Goal: Information Seeking & Learning: Learn about a topic

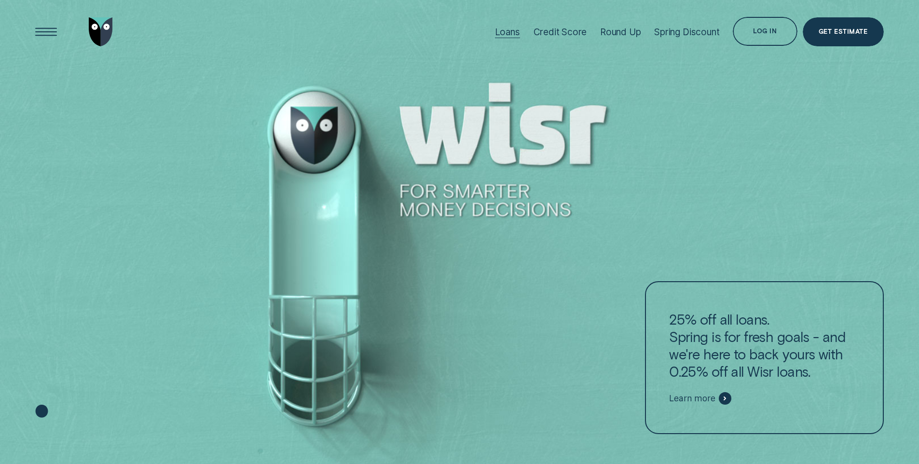
click at [497, 33] on div "Loans" at bounding box center [507, 32] width 25 height 11
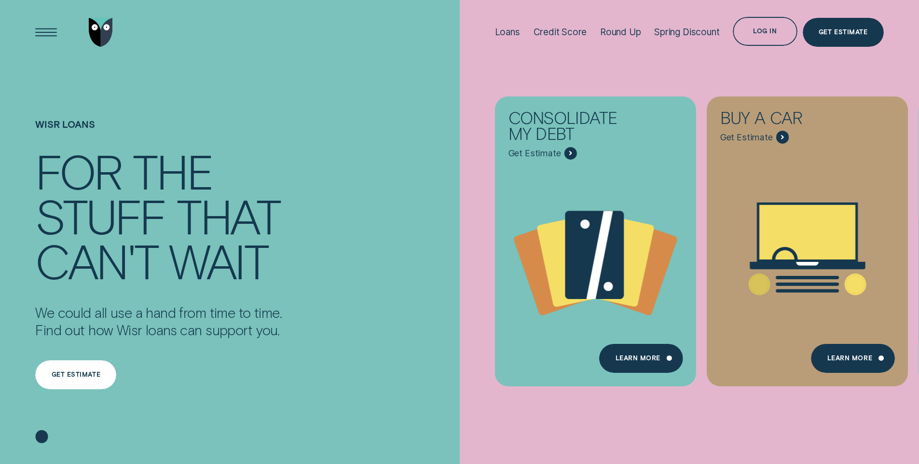
click at [102, 379] on div "Get estimate" at bounding box center [75, 374] width 81 height 29
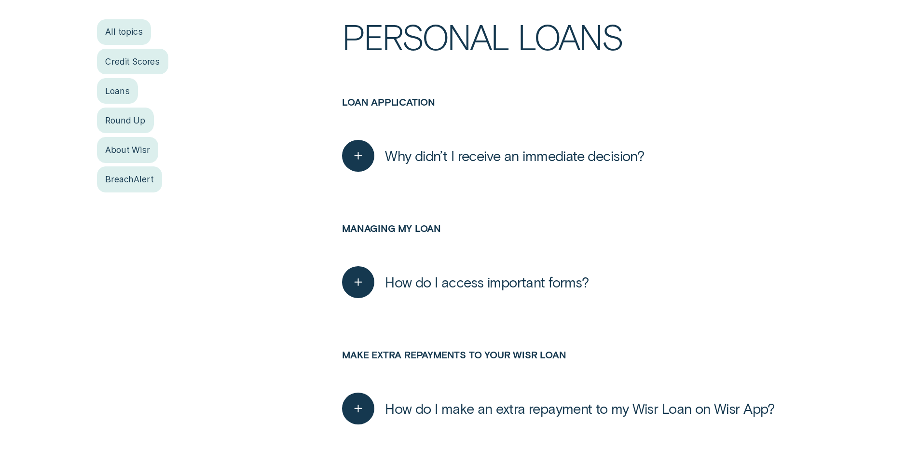
scroll to position [347, 0]
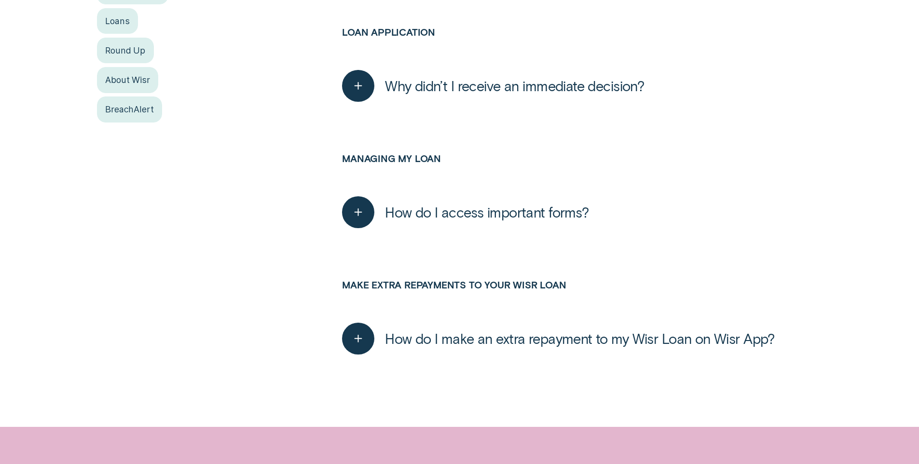
click at [527, 338] on span "How do I make an extra repayment to my Wisr Loan on Wisr App?" at bounding box center [580, 338] width 390 height 17
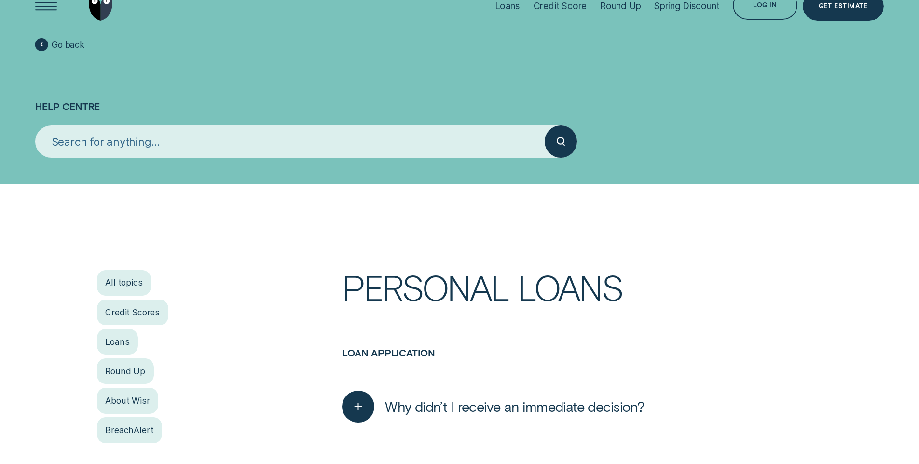
scroll to position [0, 0]
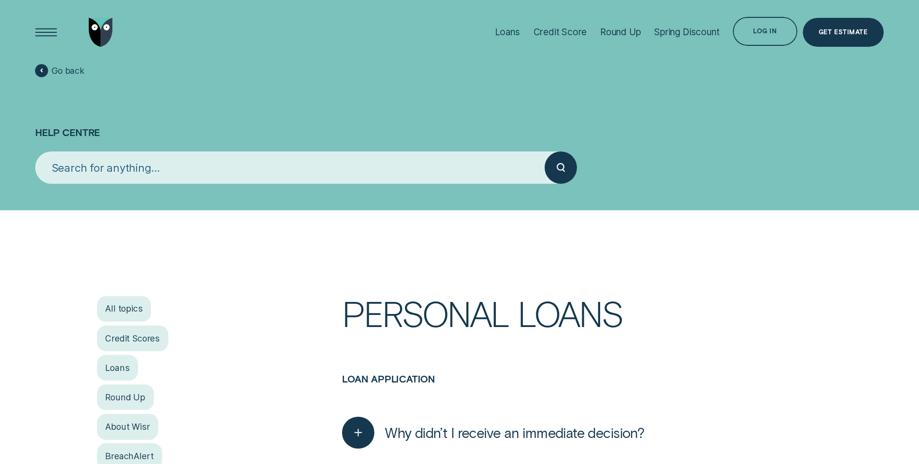
click at [189, 170] on input "search" at bounding box center [290, 168] width 510 height 32
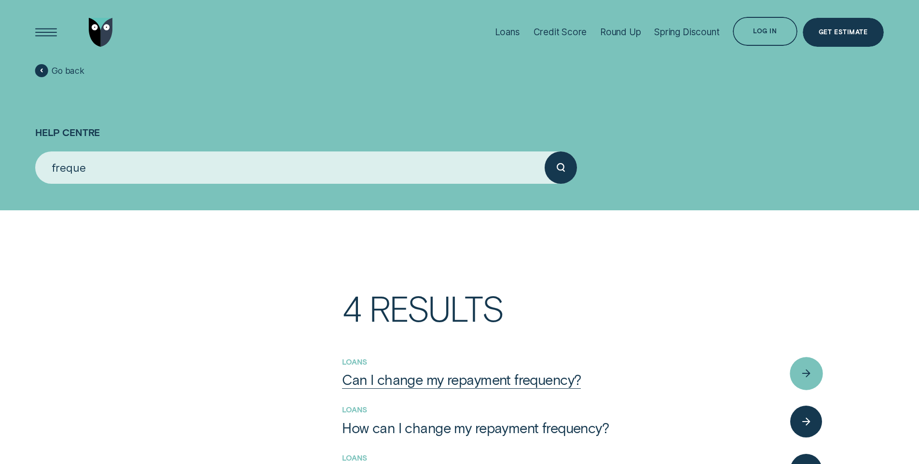
type input "freque"
click at [370, 374] on div "Can I change my repayment frequency?" at bounding box center [461, 379] width 239 height 17
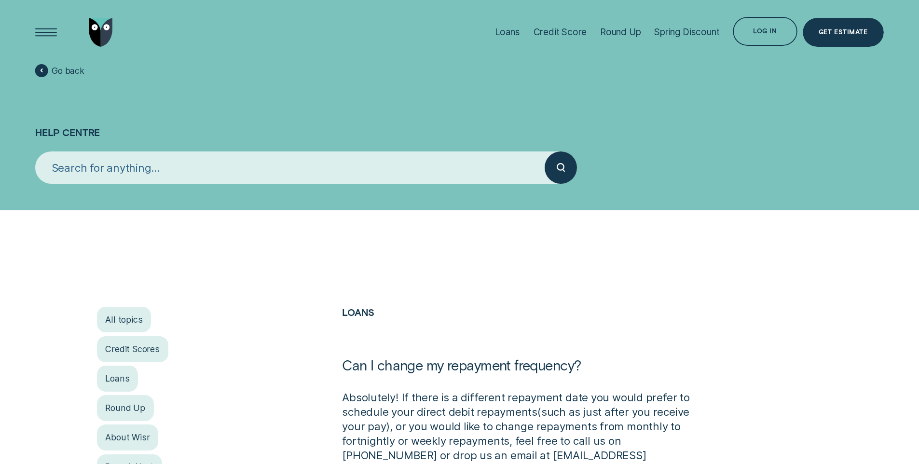
scroll to position [176, 0]
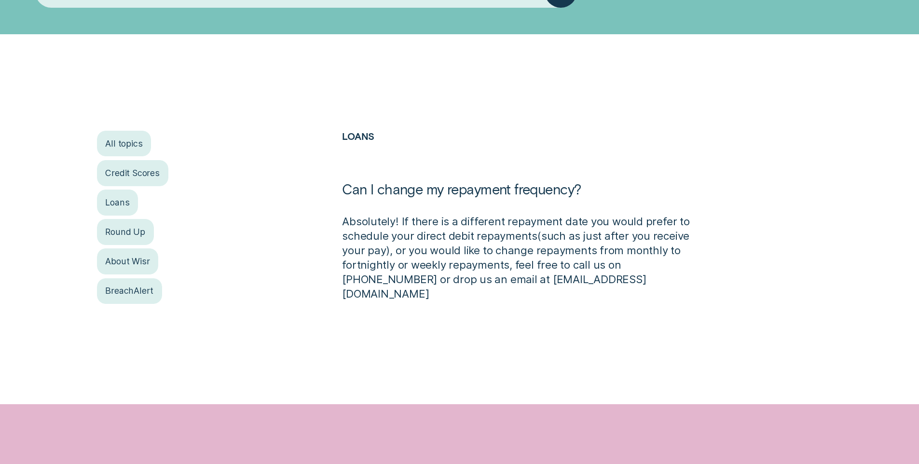
click at [600, 221] on p "Absolutely! If there is a different repayment date you would prefer to schedule…" at bounding box center [521, 257] width 358 height 87
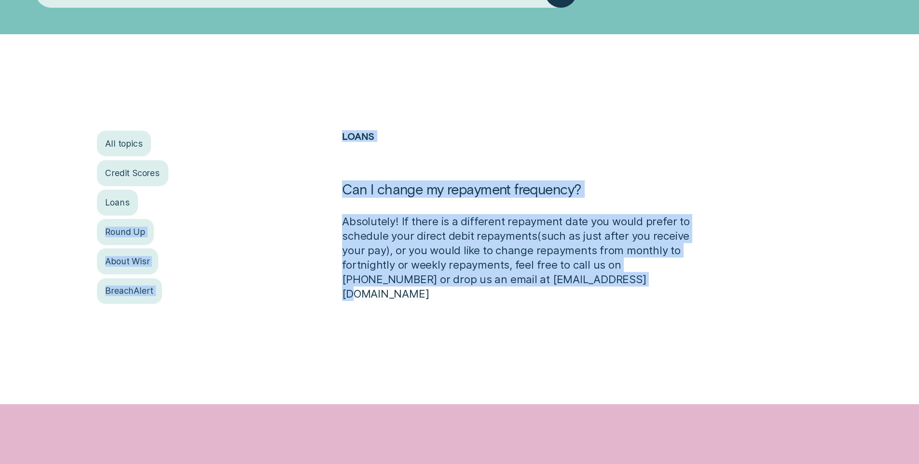
drag, startPoint x: 334, startPoint y: 224, endPoint x: 590, endPoint y: 286, distance: 263.6
click at [590, 286] on div "All topics Credit Scores Loans Round Up About Wisr BreachAlert Loans Can I chan…" at bounding box center [459, 219] width 859 height 177
click at [590, 286] on p "Absolutely! If there is a different repayment date you would prefer to schedule…" at bounding box center [521, 257] width 358 height 87
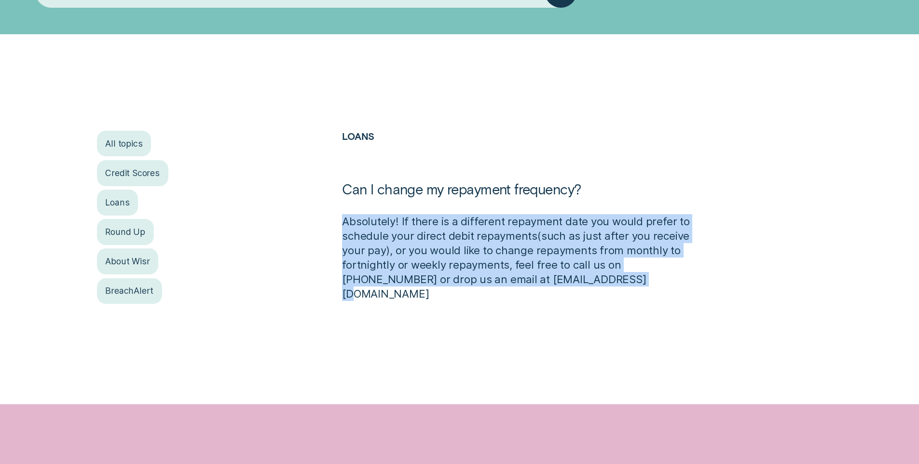
drag, startPoint x: 588, startPoint y: 285, endPoint x: 340, endPoint y: 219, distance: 257.2
click at [340, 219] on div "Loans Can I change my repayment frequency? Absolutely! If there is a different …" at bounding box center [521, 216] width 368 height 170
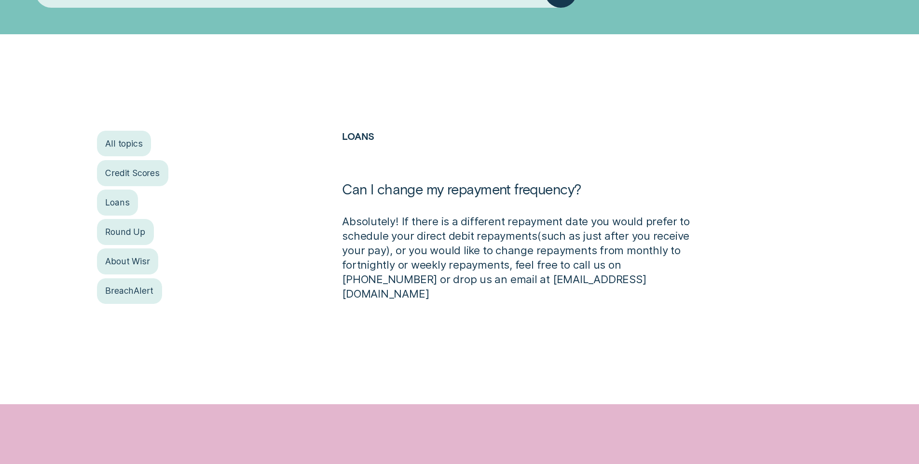
click at [503, 157] on h2 "Loans" at bounding box center [521, 156] width 358 height 50
